Goal: Check status

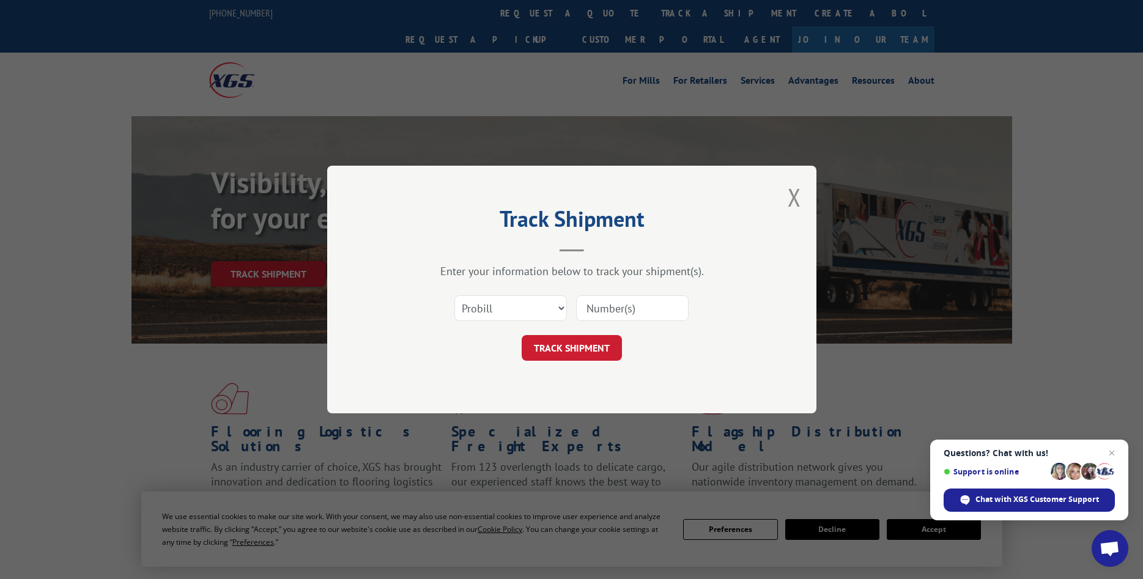
click at [455, 296] on select "Select category... Probill BOL PO" at bounding box center [511, 309] width 113 height 26
select select "bol"
click option "BOL" at bounding box center [0, 0] width 0 height 0
click at [647, 305] on input at bounding box center [632, 309] width 113 height 26
type input "2847777"
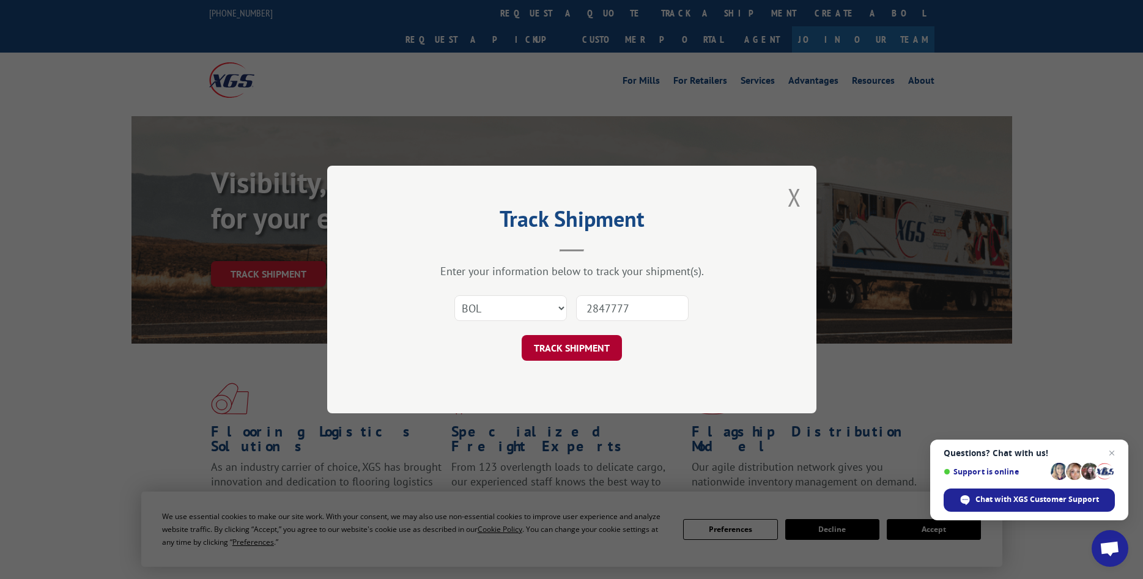
click at [586, 352] on button "TRACK SHIPMENT" at bounding box center [572, 348] width 100 height 26
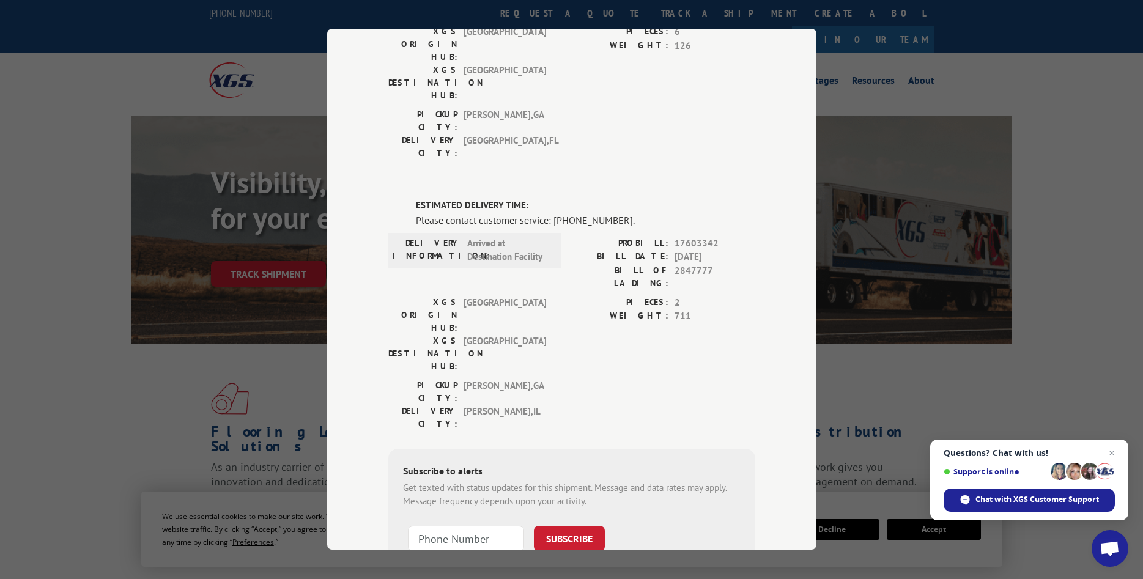
scroll to position [66, 0]
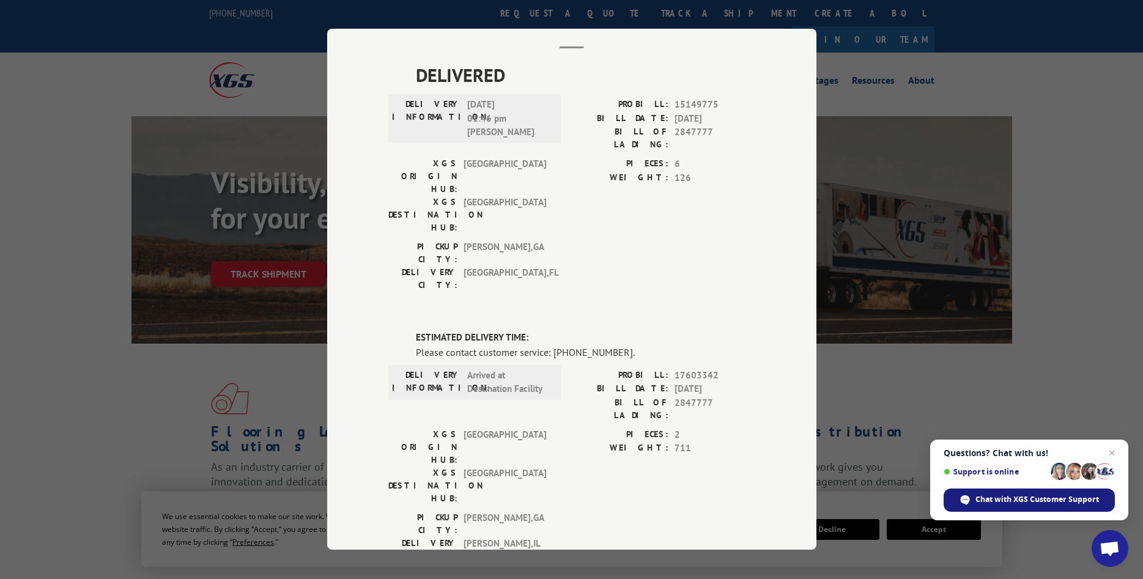
click at [998, 499] on span "Chat with XGS Customer Support" at bounding box center [1038, 499] width 124 height 11
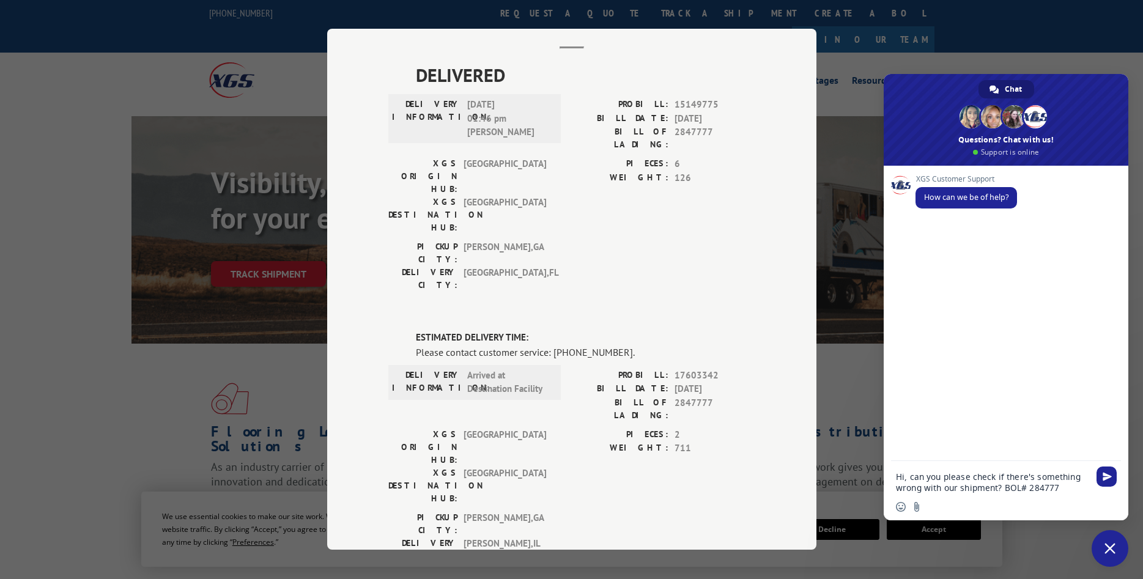
type textarea "Hi, can you please check if there's something wrong with our shipment? BOL# 284…"
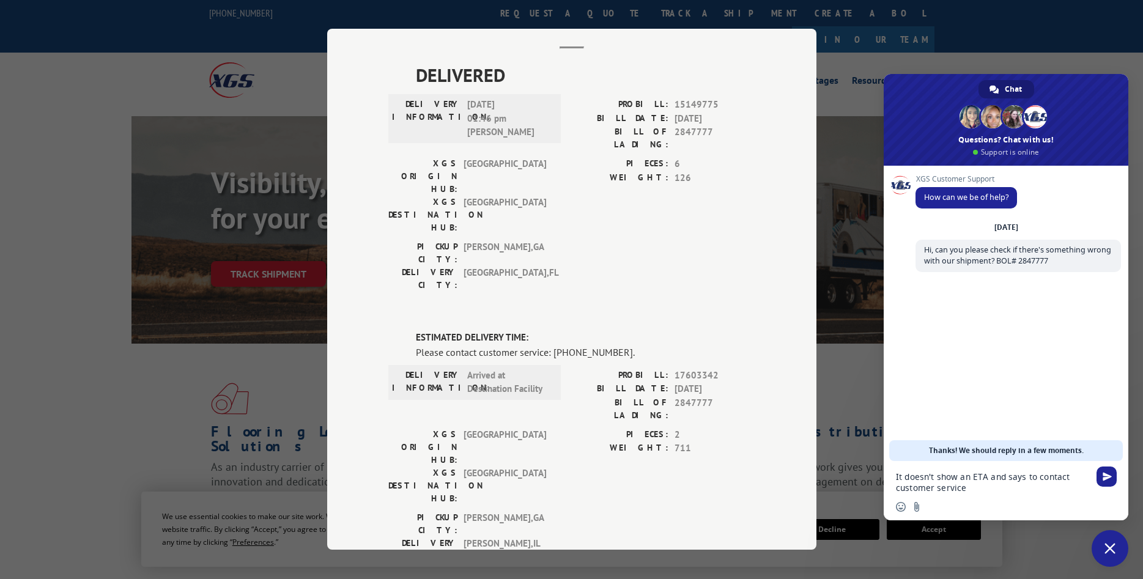
type textarea "It doesn't show an ETA and says to contact customer service."
drag, startPoint x: 970, startPoint y: 490, endPoint x: 885, endPoint y: 477, distance: 86.6
click at [896, 477] on textarea "It doesn't show an ETA and says to contact customer service." at bounding box center [992, 483] width 193 height 22
click at [973, 489] on textarea "It doesn't show an ETA and says to contact customer service." at bounding box center [992, 483] width 193 height 22
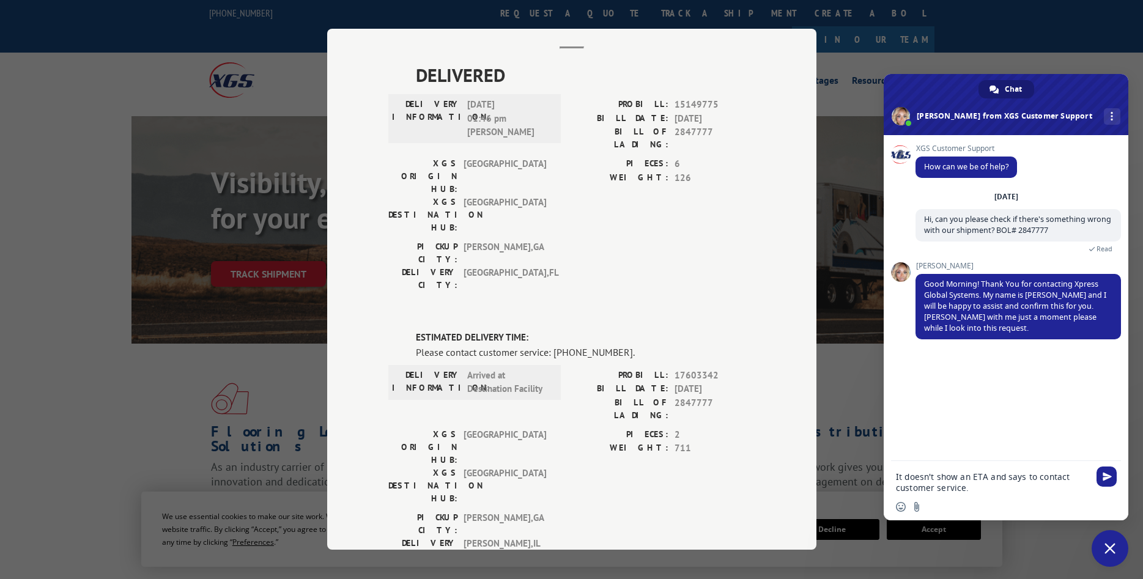
drag, startPoint x: 977, startPoint y: 491, endPoint x: 889, endPoint y: 477, distance: 89.1
click at [896, 477] on textarea "It doesn't show an ETA and says to contact customer service." at bounding box center [992, 483] width 193 height 22
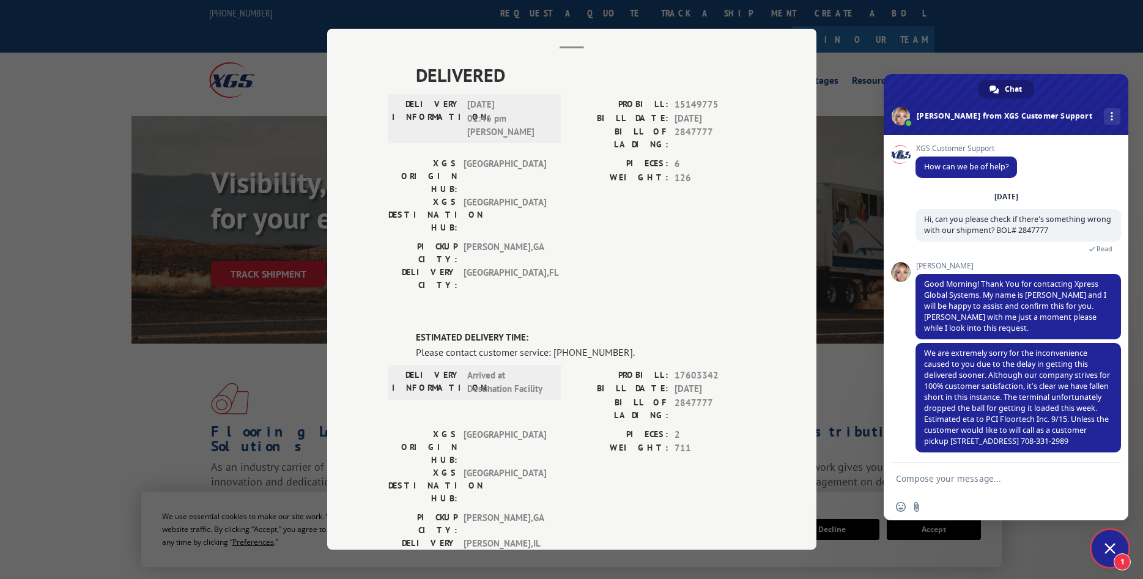
scroll to position [15, 0]
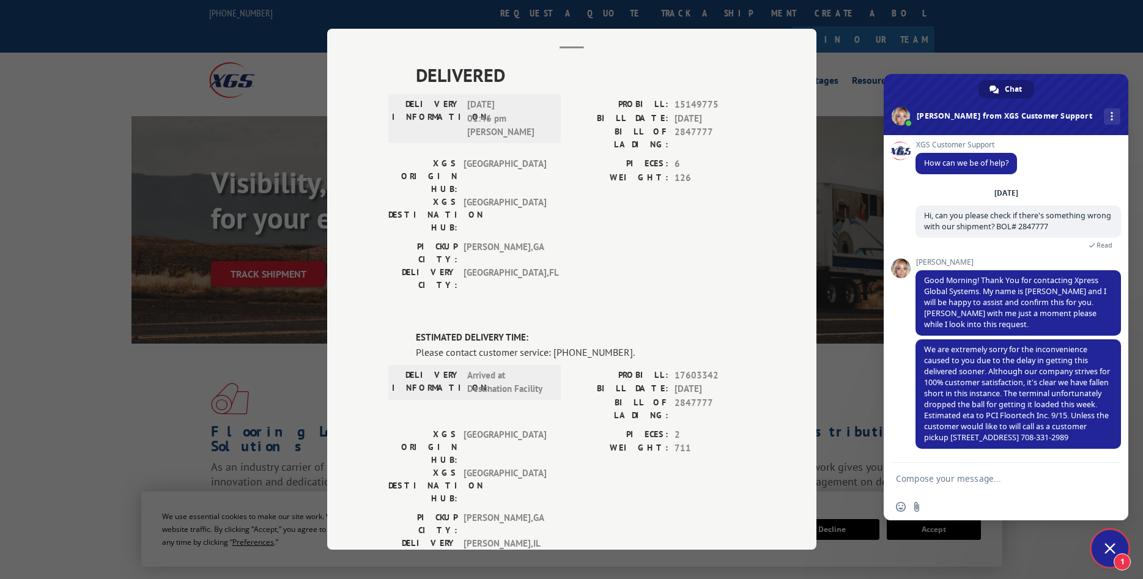
click at [962, 481] on textarea "Compose your message..." at bounding box center [992, 479] width 193 height 11
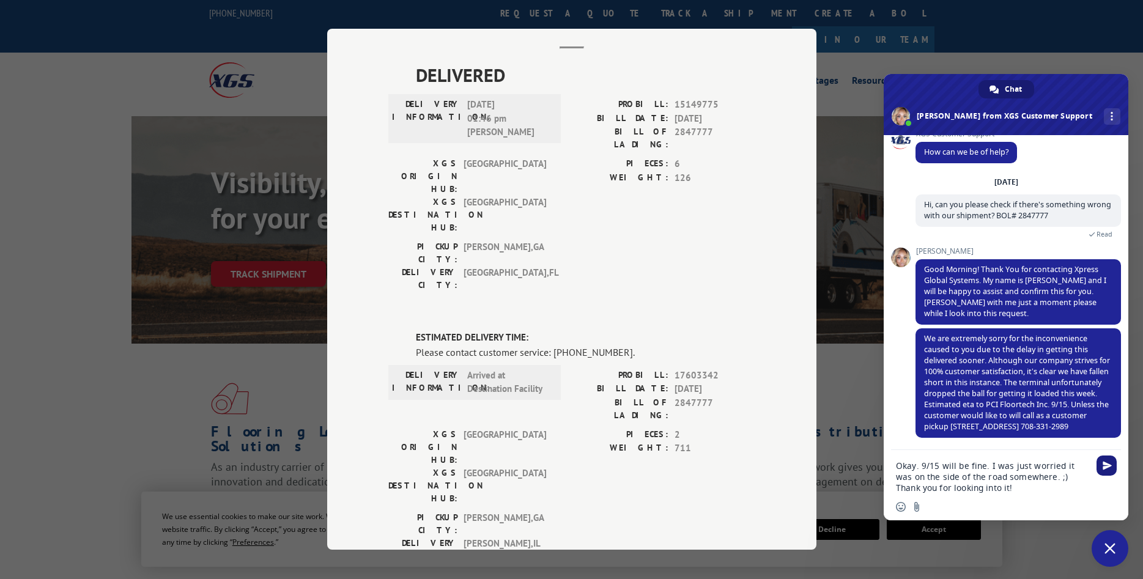
type textarea "Okay. 9/15 will be fine. I was just worried it was on the side of the road some…"
click at [1109, 469] on span "Send" at bounding box center [1107, 465] width 9 height 9
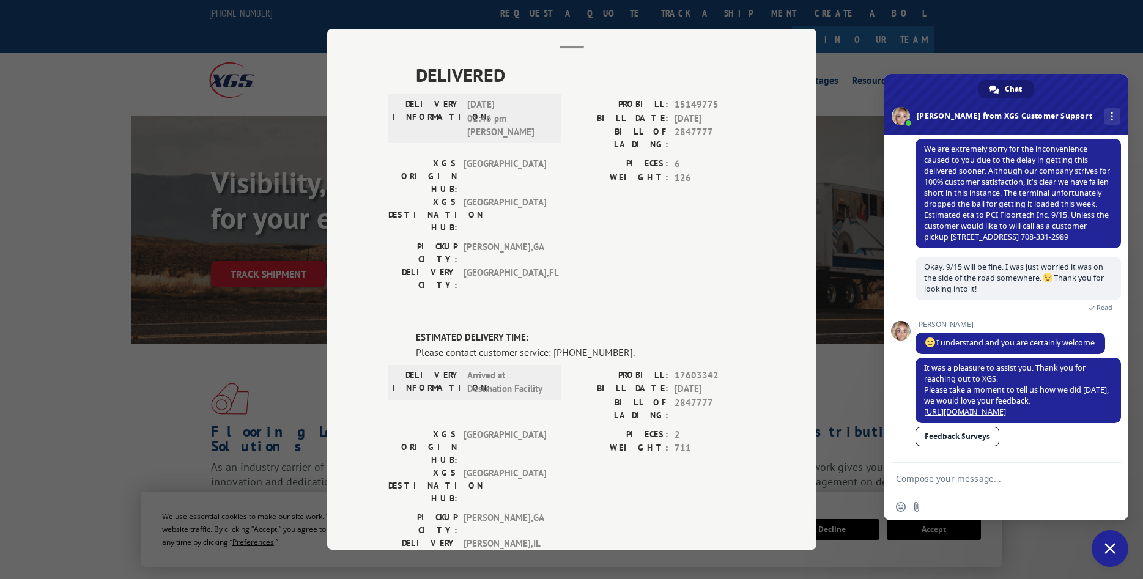
scroll to position [215, 0]
